Goal: Information Seeking & Learning: Check status

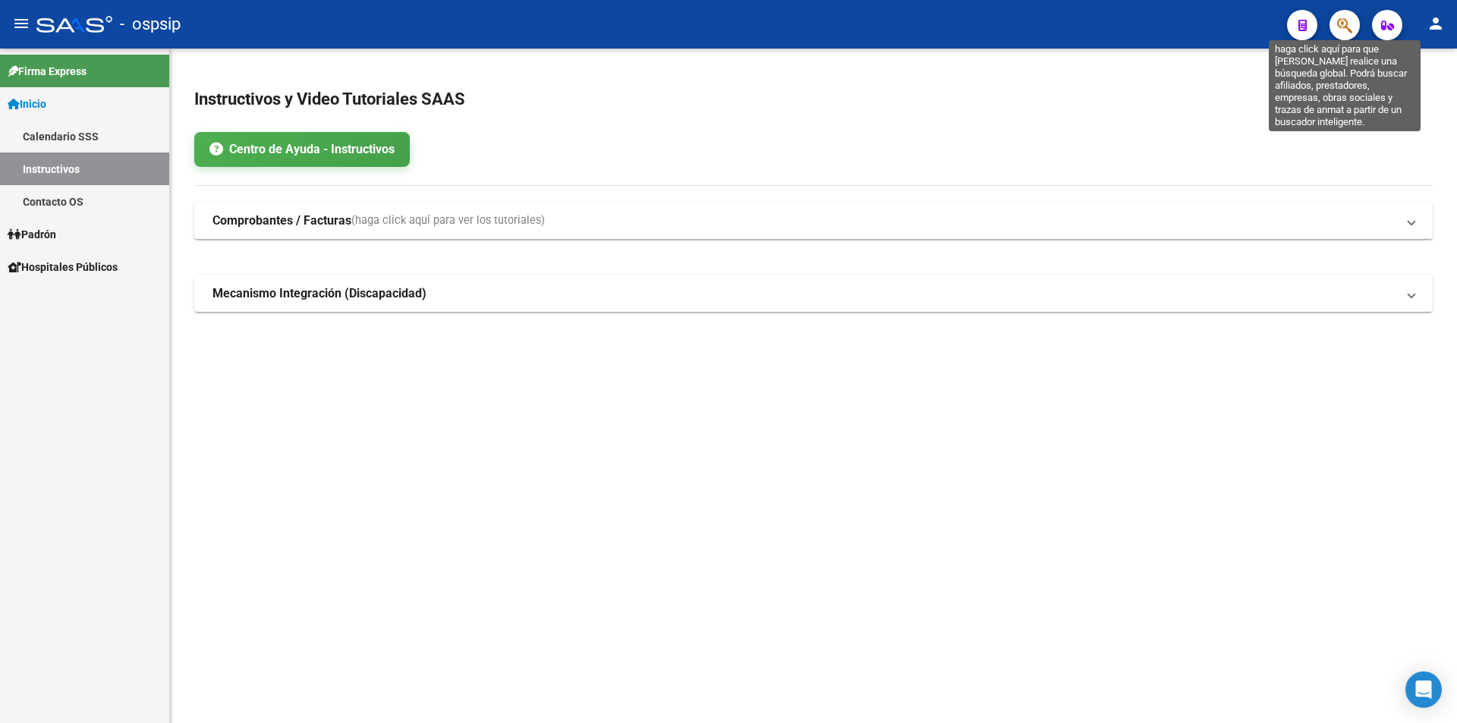
click at [1345, 24] on icon "button" at bounding box center [1344, 25] width 15 height 17
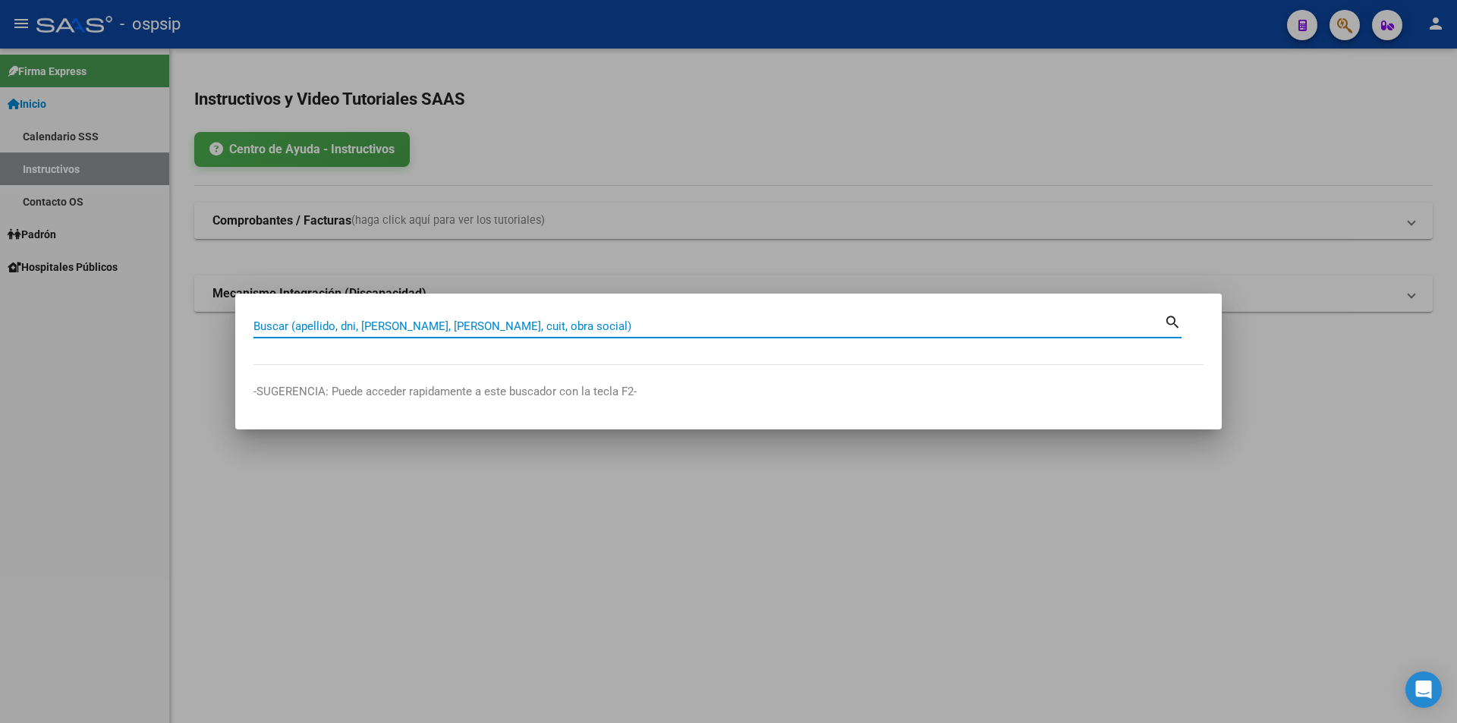
click at [521, 329] on input "Buscar (apellido, dni, [PERSON_NAME], [PERSON_NAME], cuit, obra social)" at bounding box center [709, 327] width 911 height 14
type input "25627571"
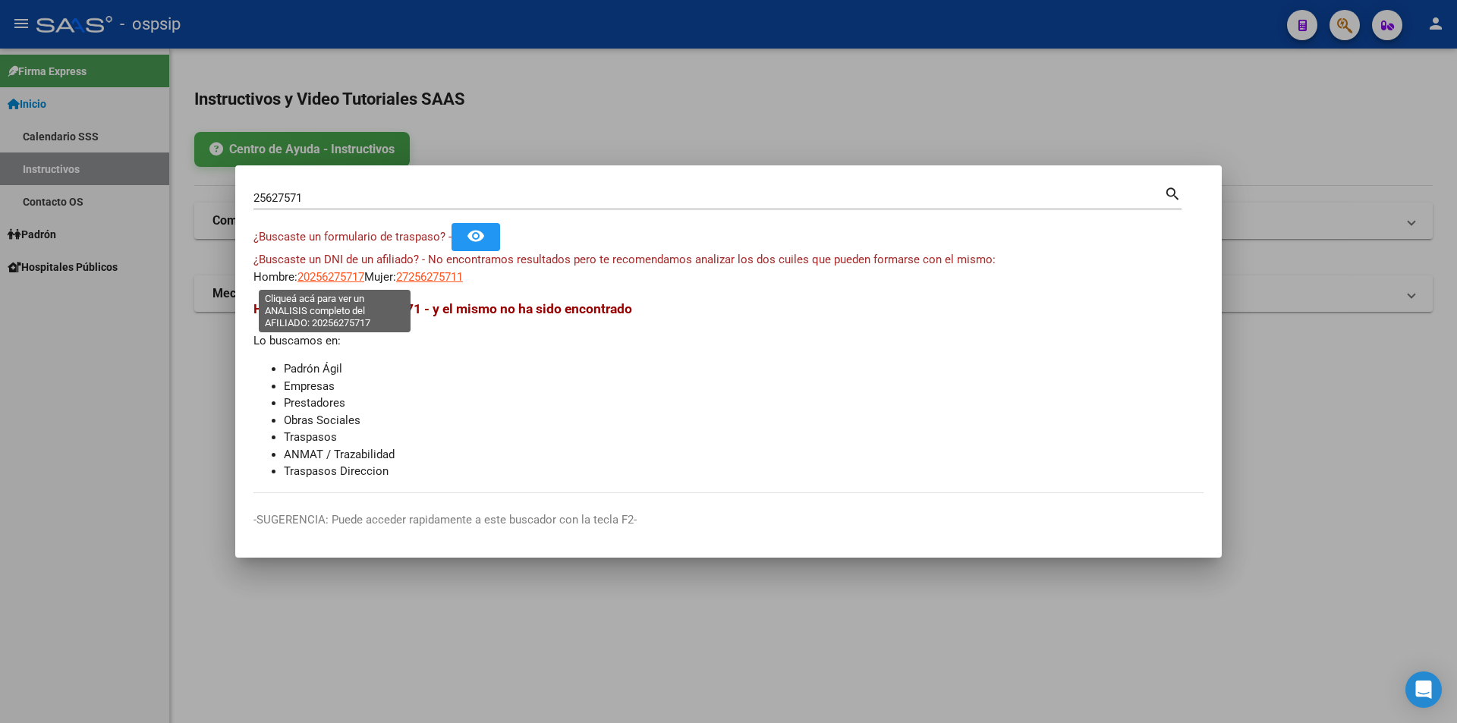
click at [330, 279] on span "20256275717" at bounding box center [331, 277] width 67 height 14
type textarea "20256275717"
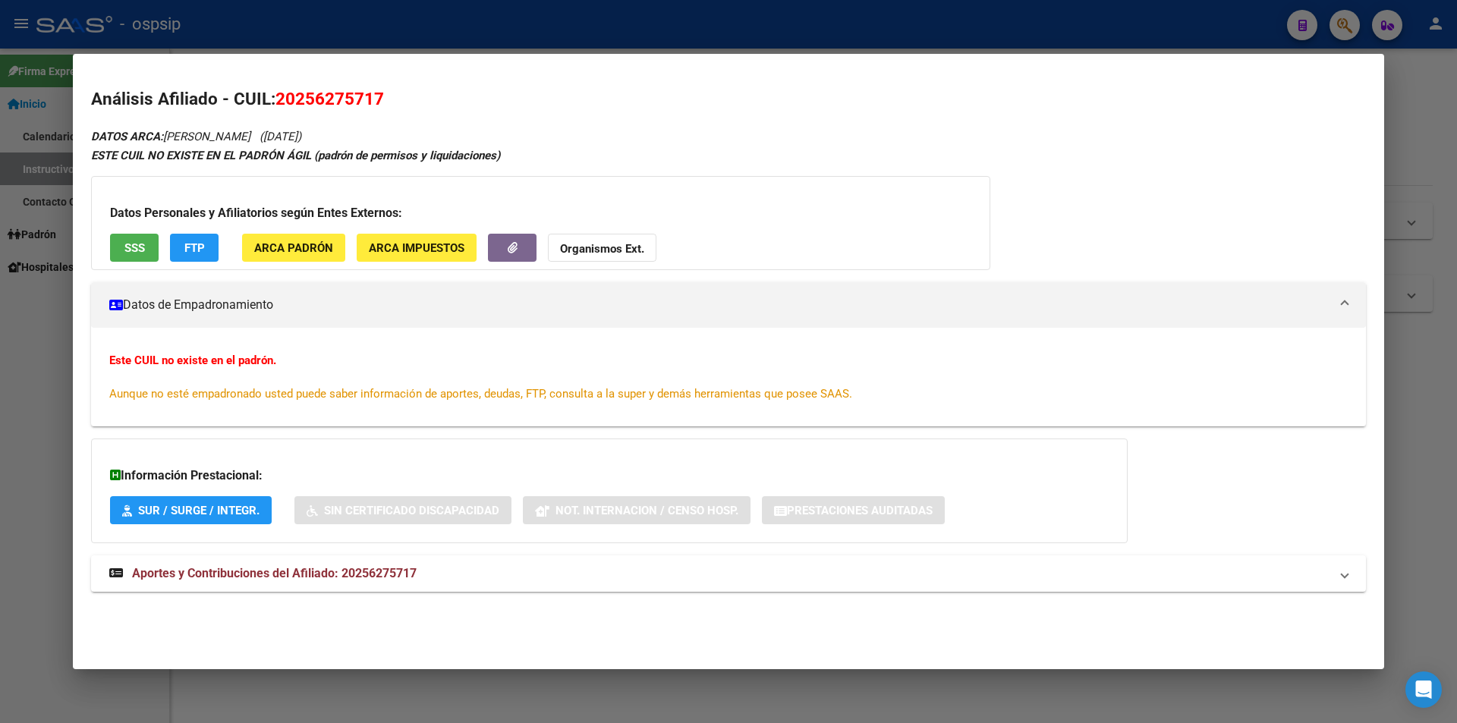
click at [135, 246] on span "SSS" at bounding box center [134, 248] width 20 height 14
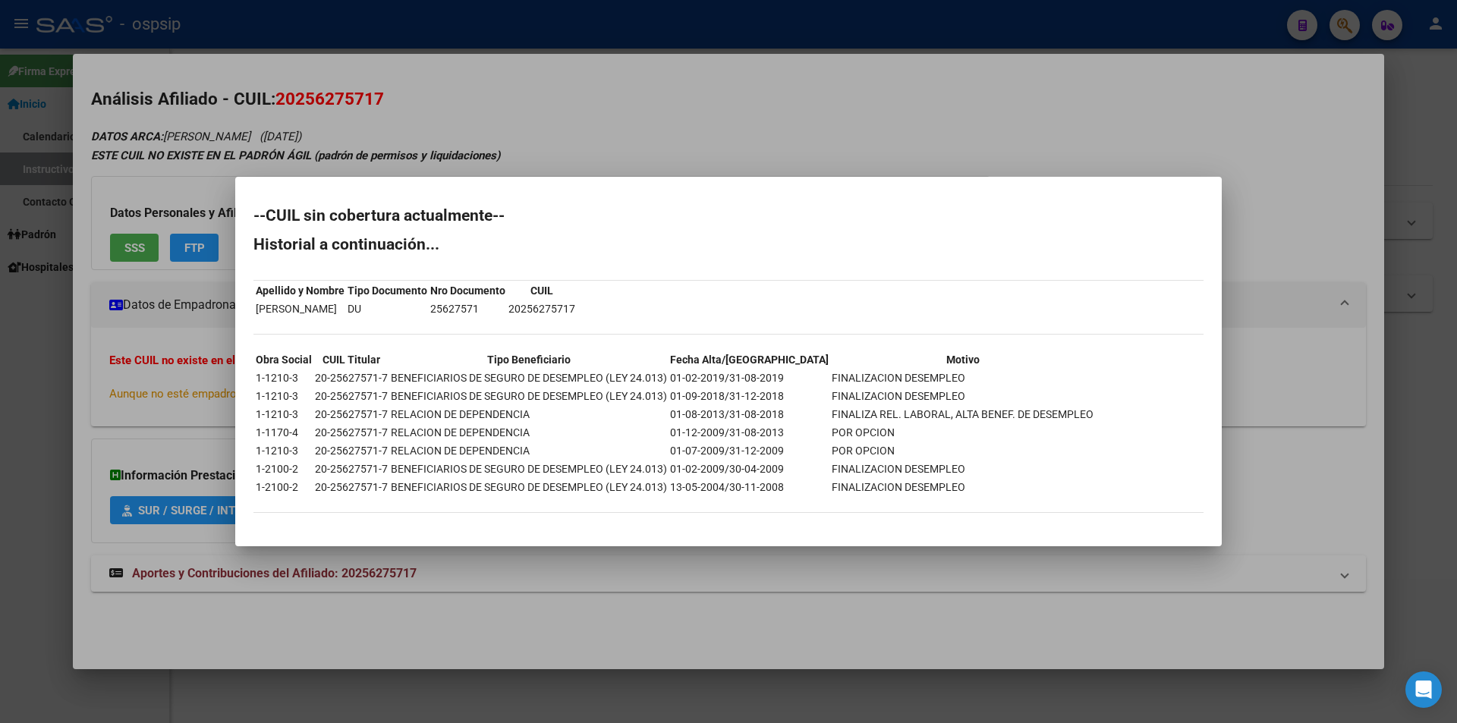
click at [820, 159] on div at bounding box center [728, 361] width 1457 height 723
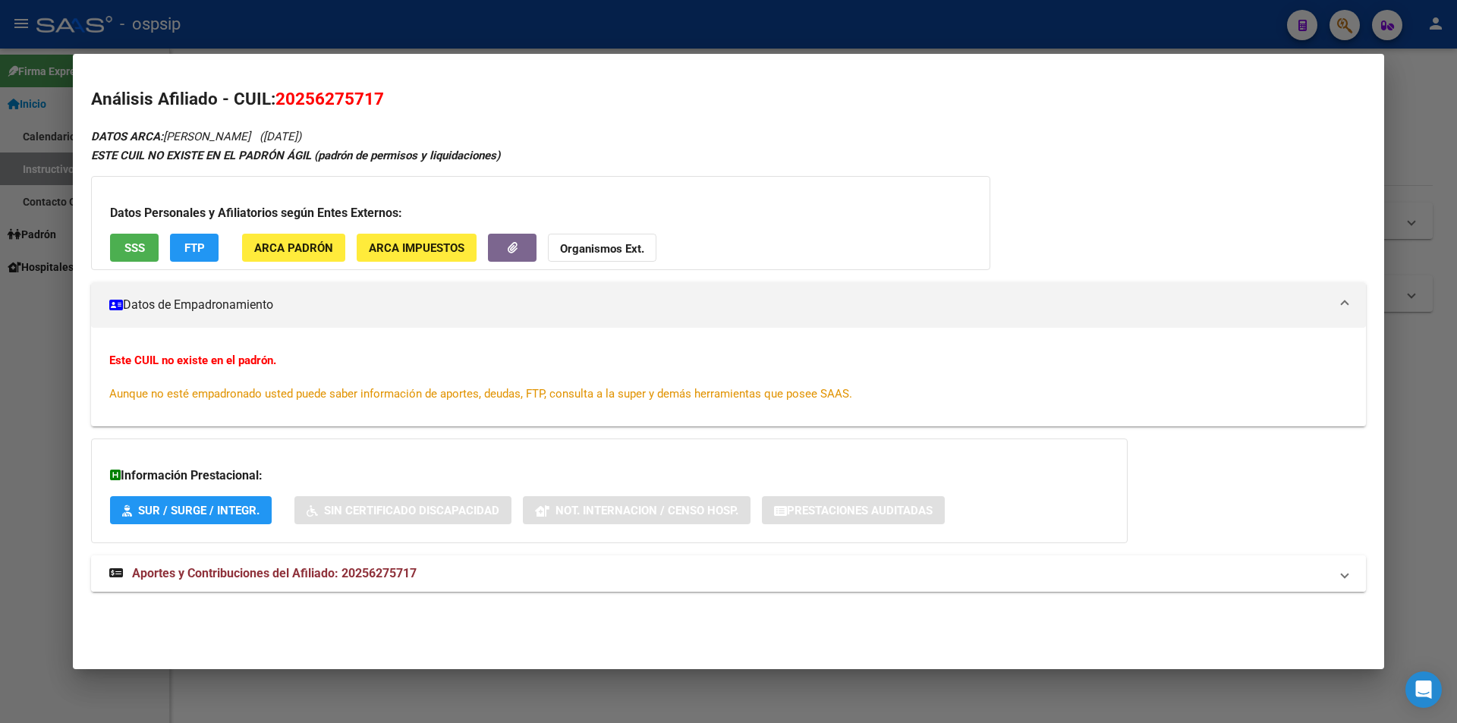
click at [320, 570] on span "Aportes y Contribuciones del Afiliado: 20256275717" at bounding box center [274, 573] width 285 height 14
click at [149, 246] on button "SSS" at bounding box center [134, 248] width 49 height 28
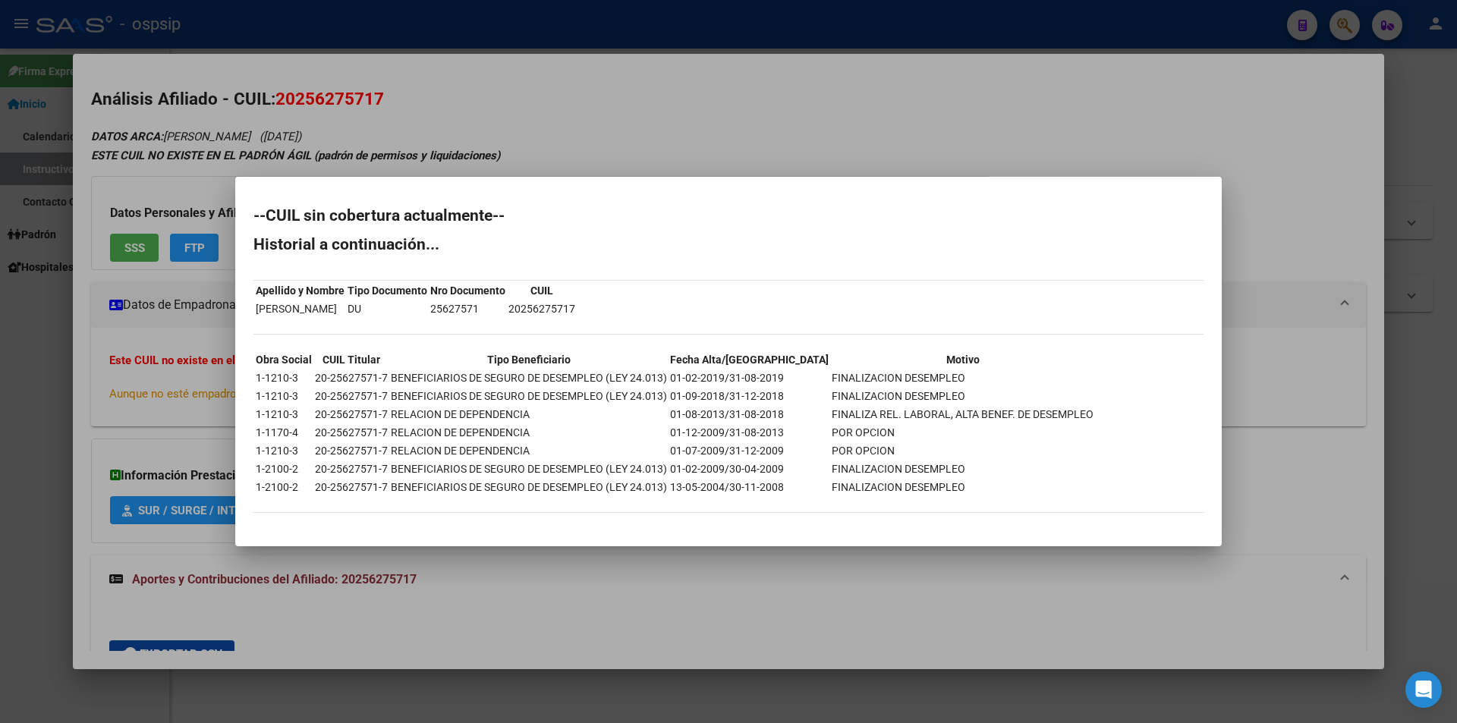
click at [760, 109] on div at bounding box center [728, 361] width 1457 height 723
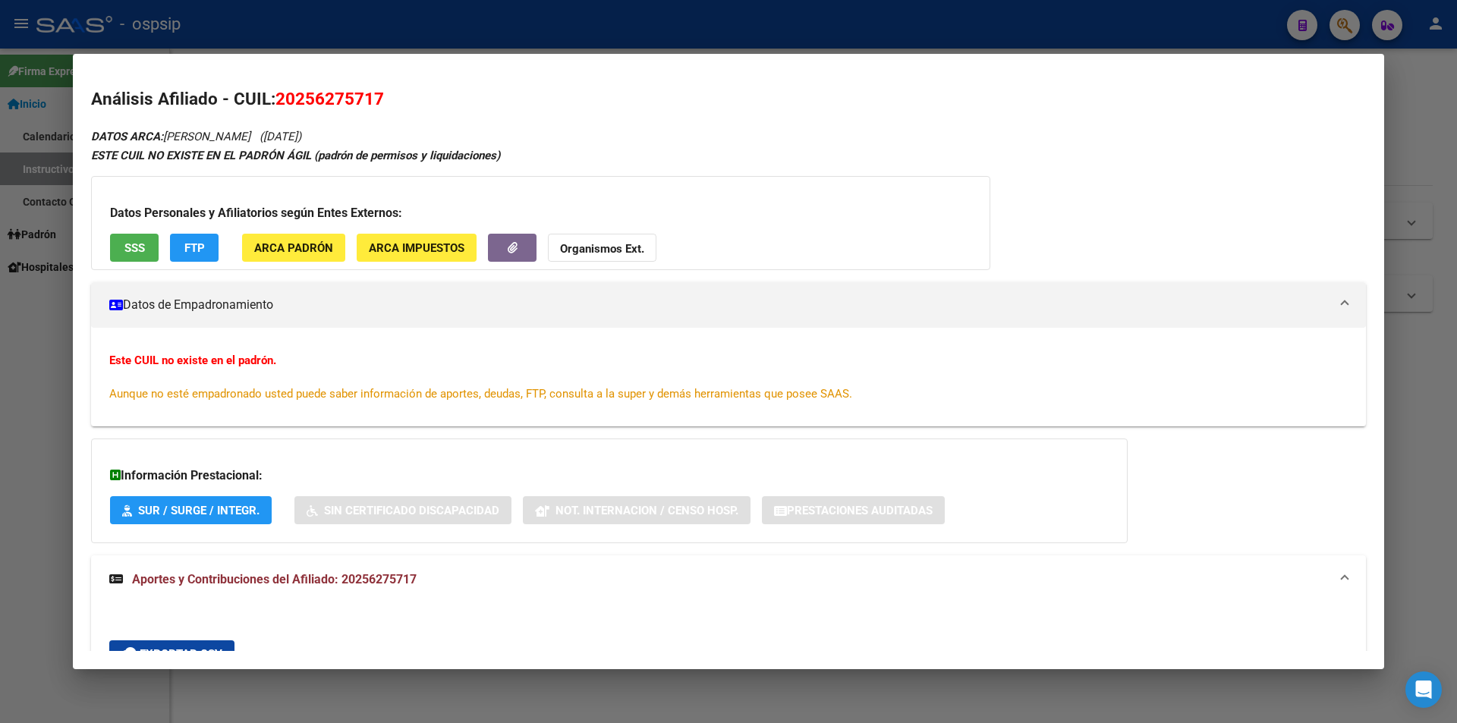
click at [655, 43] on div at bounding box center [728, 361] width 1457 height 723
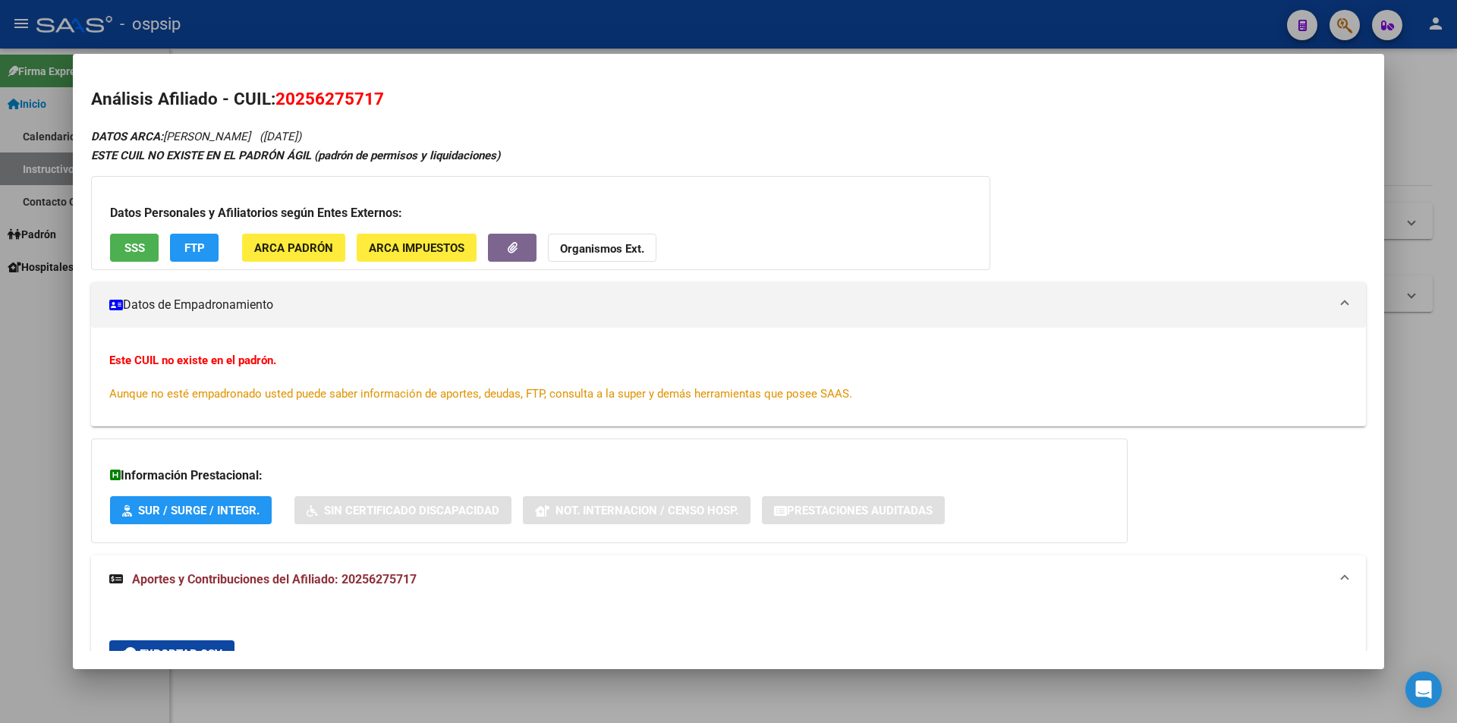
click at [655, 43] on div at bounding box center [728, 361] width 1457 height 723
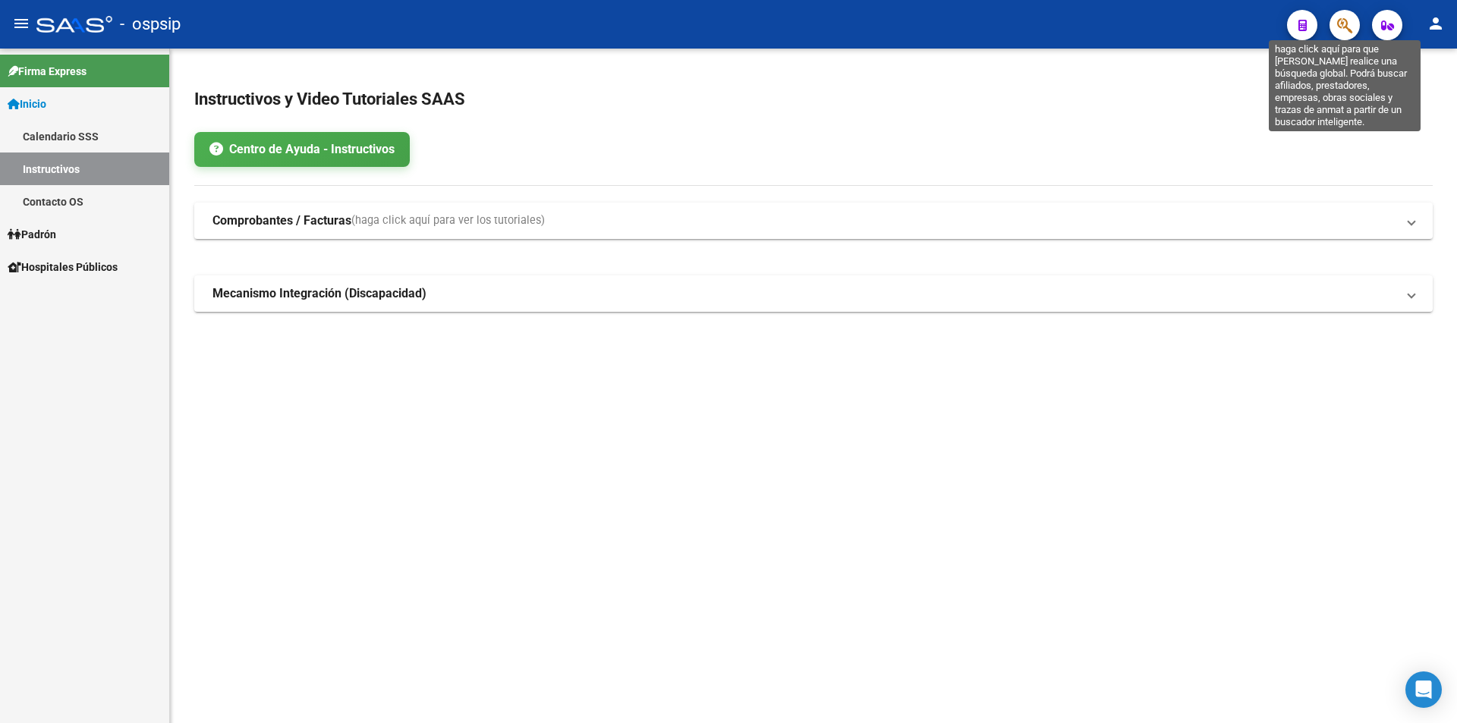
click at [1342, 26] on icon "button" at bounding box center [1344, 25] width 15 height 17
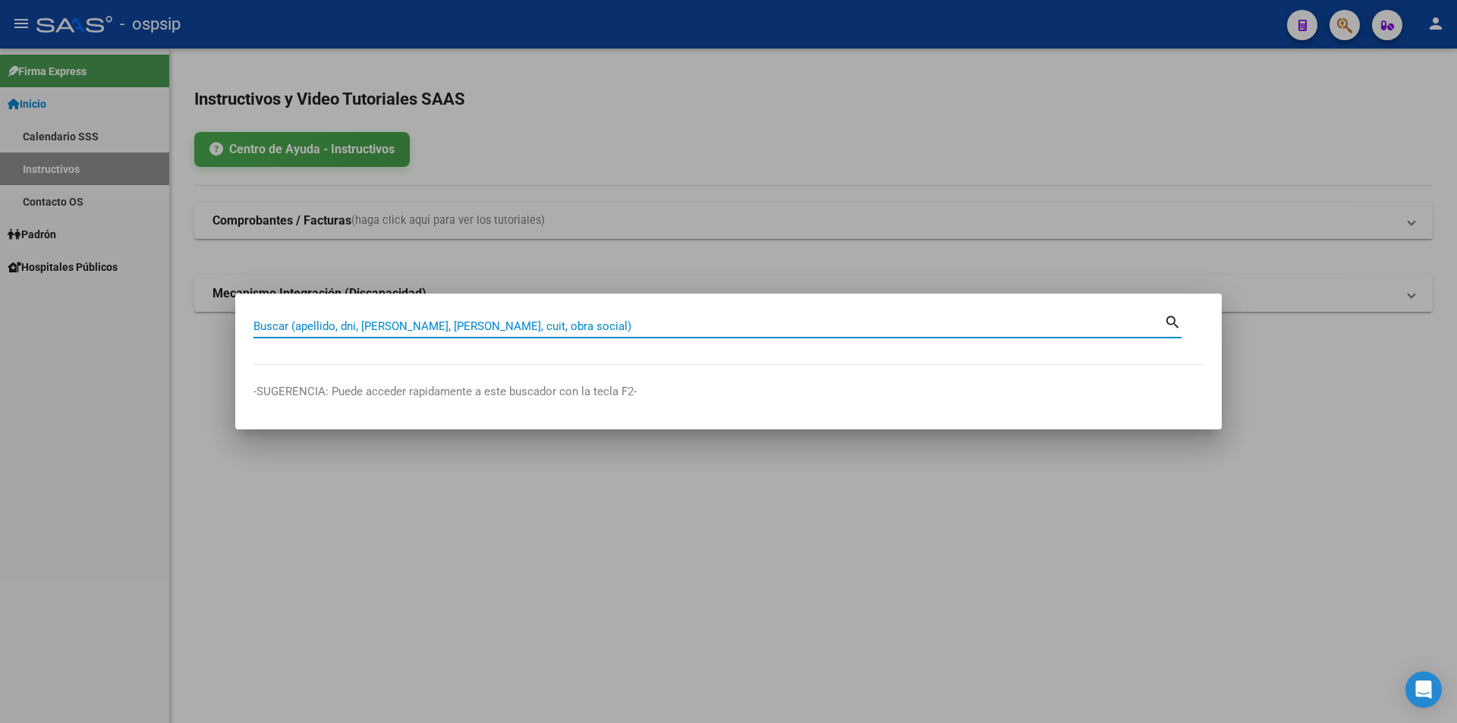
click at [454, 325] on input "Buscar (apellido, dni, [PERSON_NAME], [PERSON_NAME], cuit, obra social)" at bounding box center [709, 327] width 911 height 14
